Goal: Task Accomplishment & Management: Manage account settings

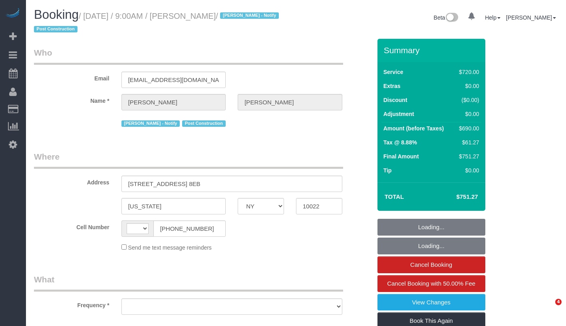
select select "NY"
select select "object:511"
select select "string:stripe-pm_1S0OB64VGloSiKo77nNujPK3"
select select "number:89"
select select "number:90"
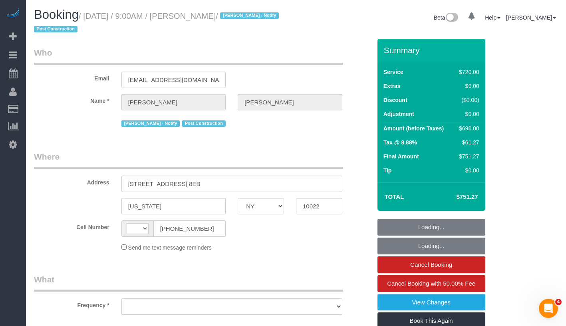
select select "number:15"
select select "number:7"
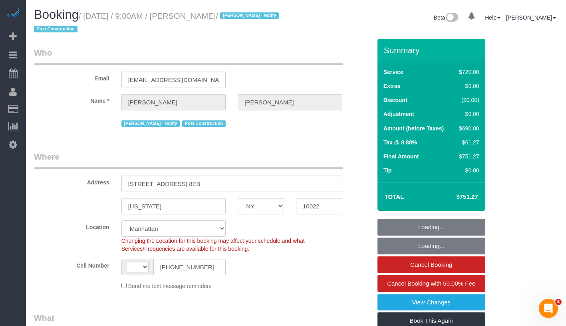
select select "object:909"
select select "string:[GEOGRAPHIC_DATA]"
select select "2"
select select "270"
select select "spot1"
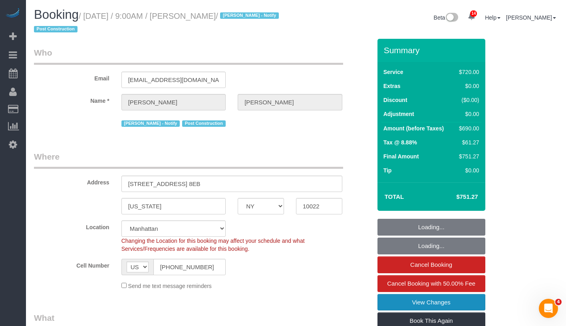
click at [455, 304] on link "View Changes" at bounding box center [432, 302] width 108 height 17
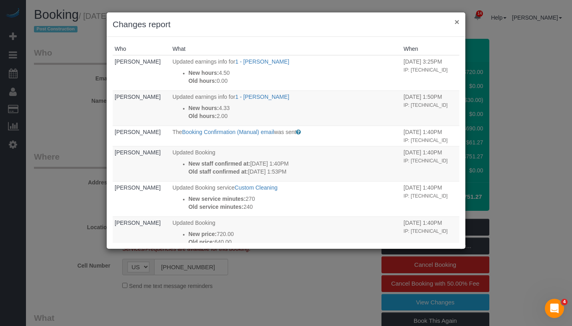
click at [456, 25] on button "×" at bounding box center [457, 22] width 5 height 8
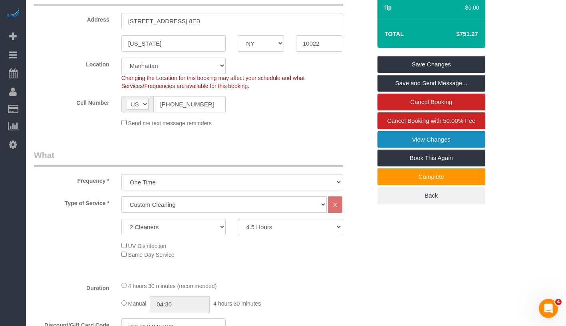
scroll to position [164, 0]
